Goal: Task Accomplishment & Management: Manage account settings

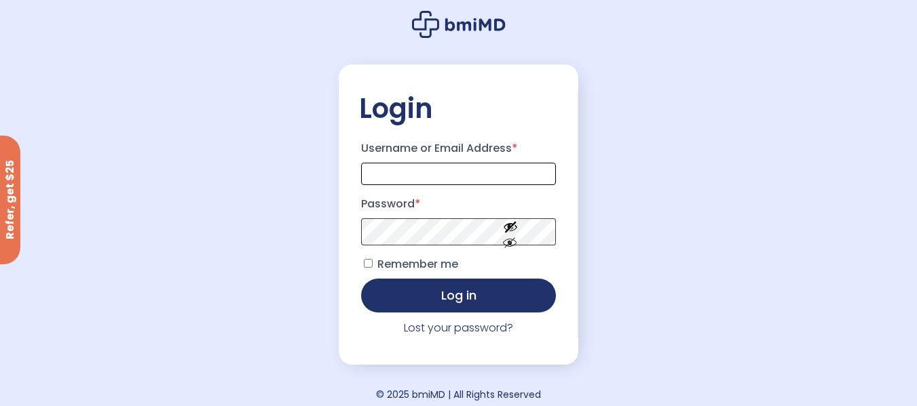
click at [440, 172] on input "Username or Email Address *" at bounding box center [458, 174] width 195 height 22
type input "**********"
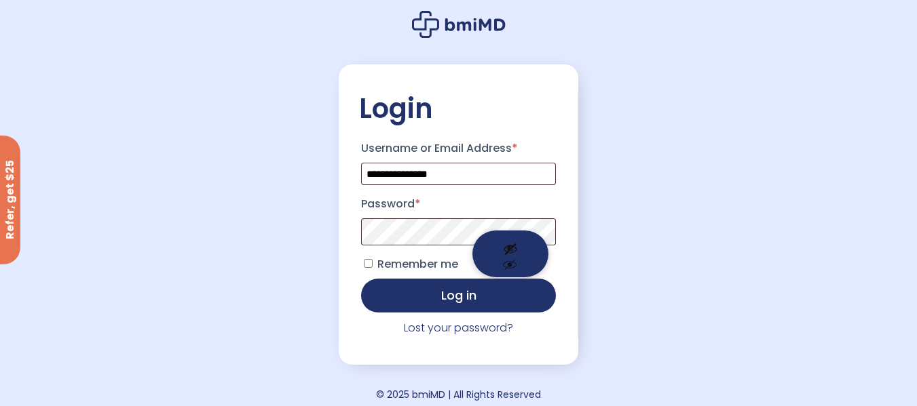
click at [506, 263] on button "Show password" at bounding box center [510, 254] width 76 height 47
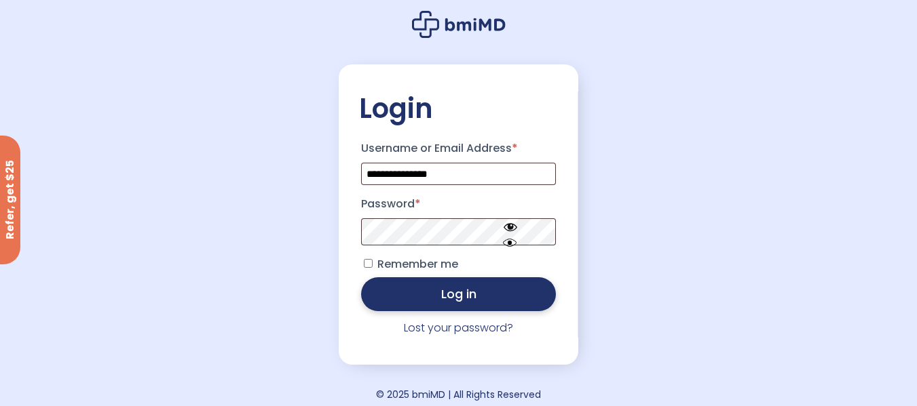
click at [486, 297] on button "Log in" at bounding box center [458, 295] width 195 height 34
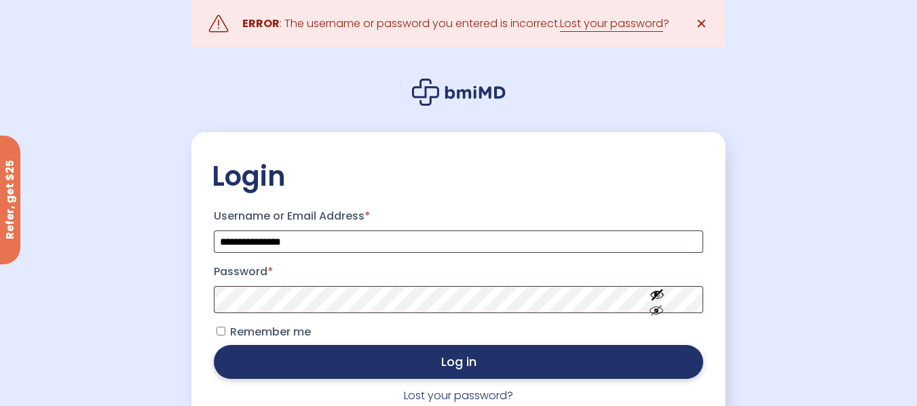
click at [470, 366] on button "Log in" at bounding box center [458, 362] width 489 height 34
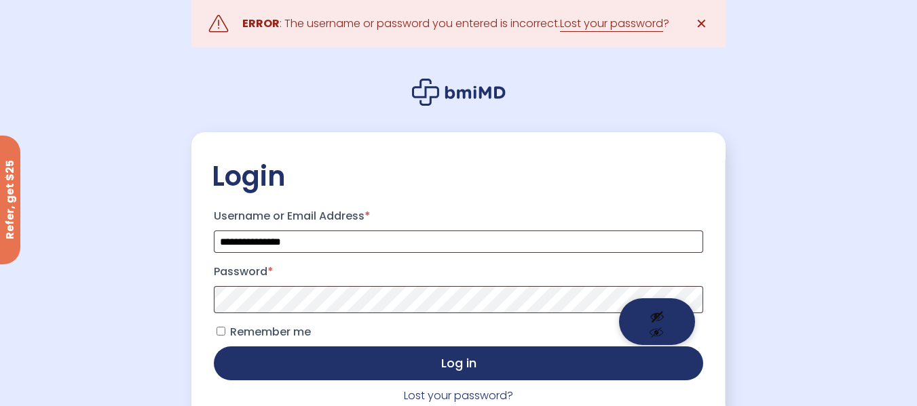
click at [662, 322] on button "Show password" at bounding box center [657, 322] width 76 height 47
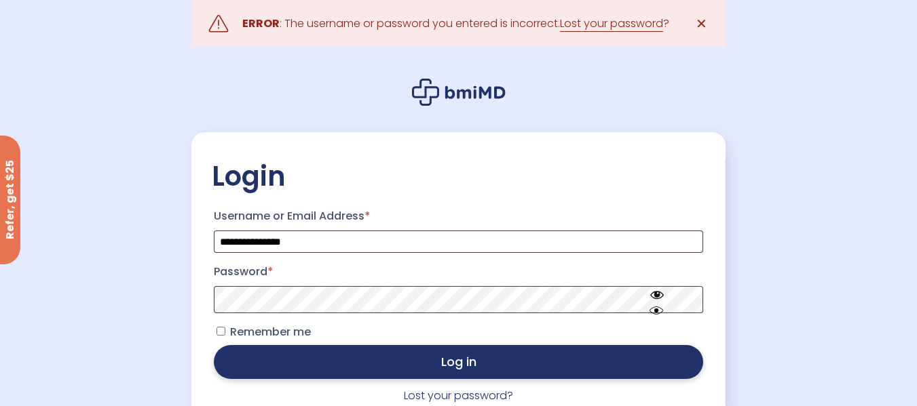
click at [494, 372] on button "Log in" at bounding box center [458, 362] width 489 height 34
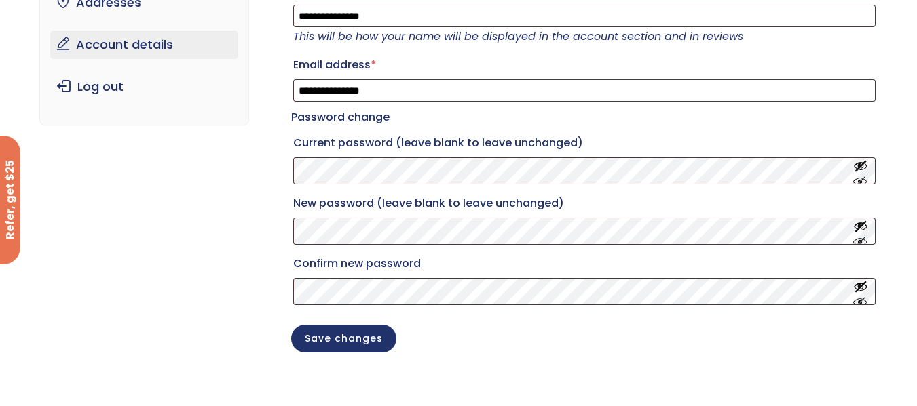
scroll to position [181, 0]
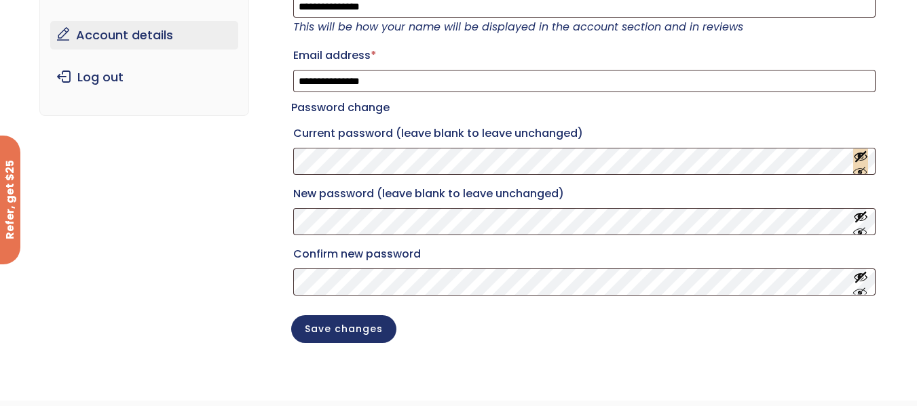
click at [859, 169] on button "Show password" at bounding box center [860, 161] width 15 height 25
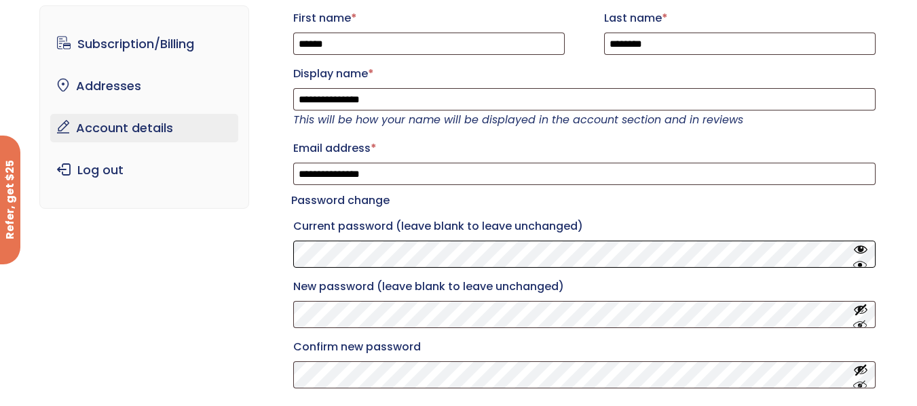
scroll to position [0, 0]
